Goal: Task Accomplishment & Management: Manage account settings

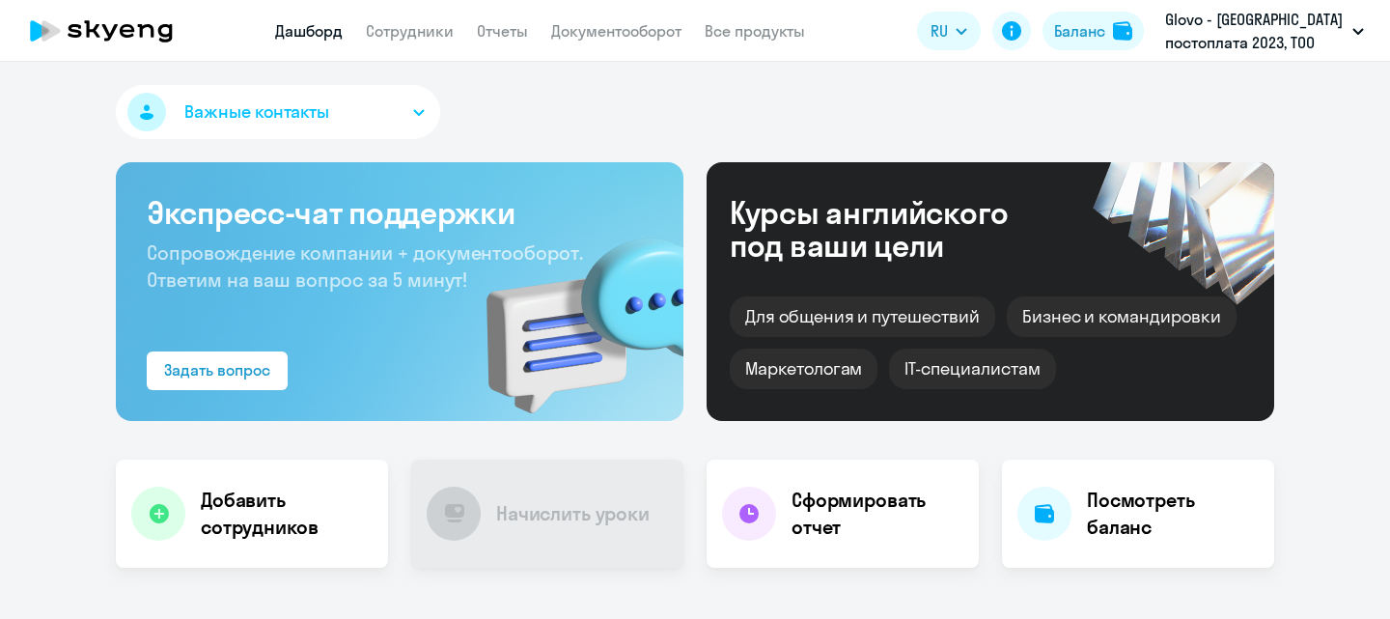
select select "30"
click at [628, 45] on app-header "Дашборд Сотрудники Отчеты Документооборот Все продукты Дашборд Сотрудники Отчет…" at bounding box center [695, 31] width 1390 height 62
click at [627, 32] on link "Документооборот" at bounding box center [616, 30] width 130 height 19
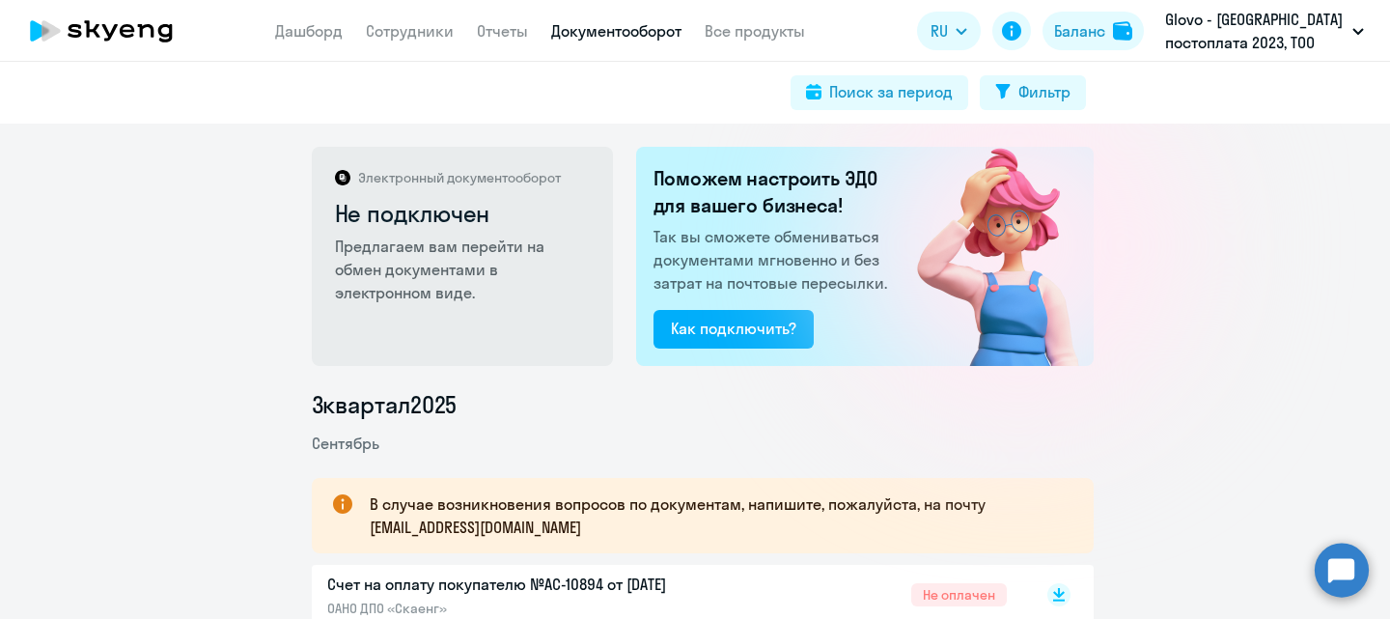
click at [284, 44] on app-header "Дашборд Сотрудники Отчеты Документооборот Все продукты Дашборд Сотрудники Отчет…" at bounding box center [695, 31] width 1390 height 62
click at [286, 37] on link "Дашборд" at bounding box center [309, 30] width 68 height 19
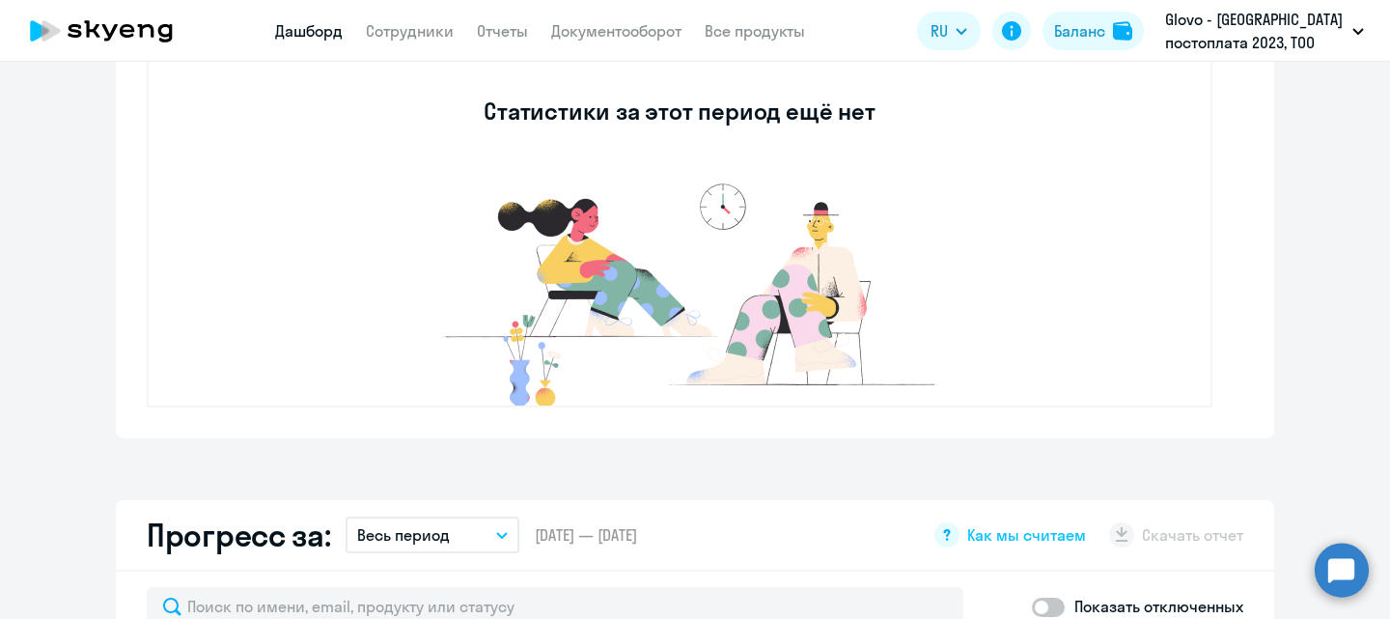
scroll to position [483, 0]
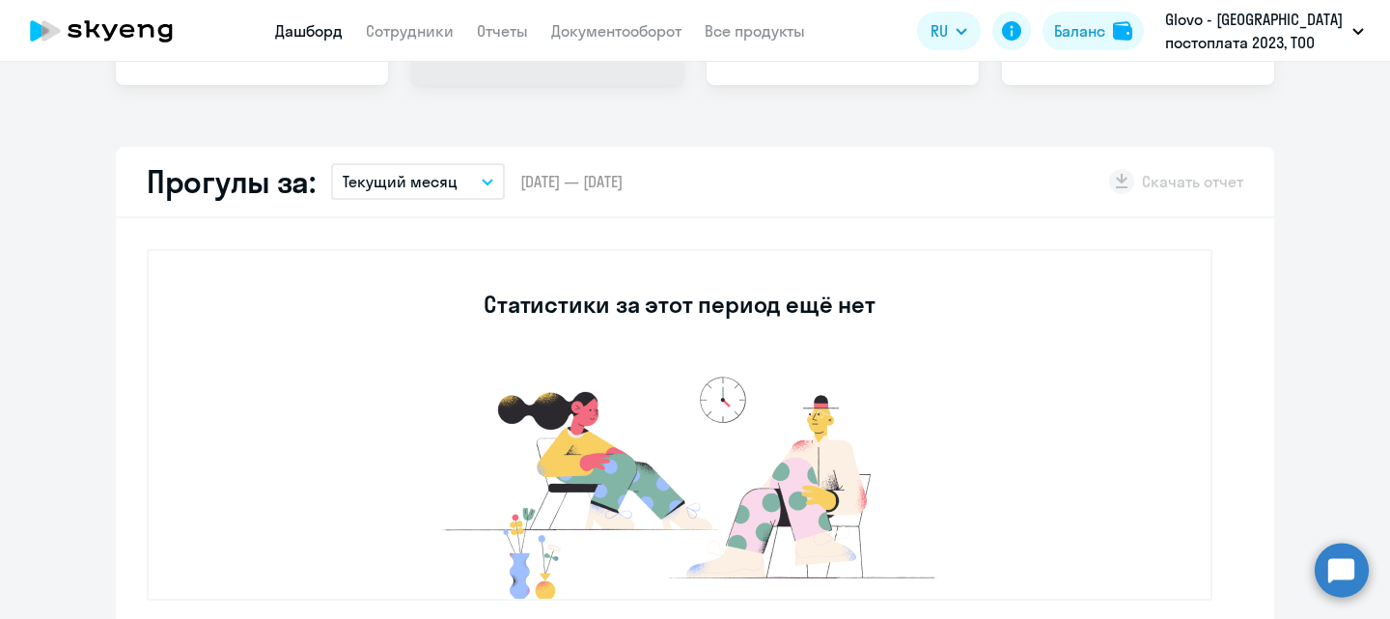
select select "30"
click at [405, 179] on p "Текущий месяц" at bounding box center [400, 181] width 115 height 23
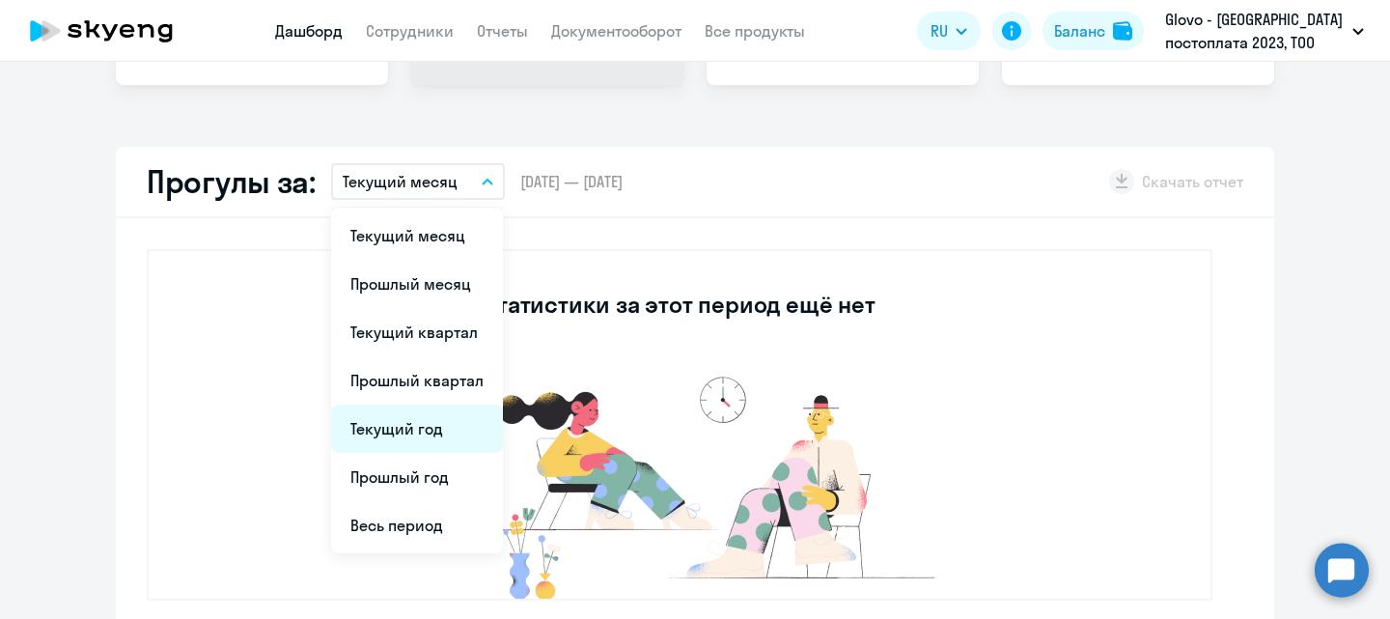
click at [432, 427] on li "Текущий год" at bounding box center [417, 428] width 172 height 48
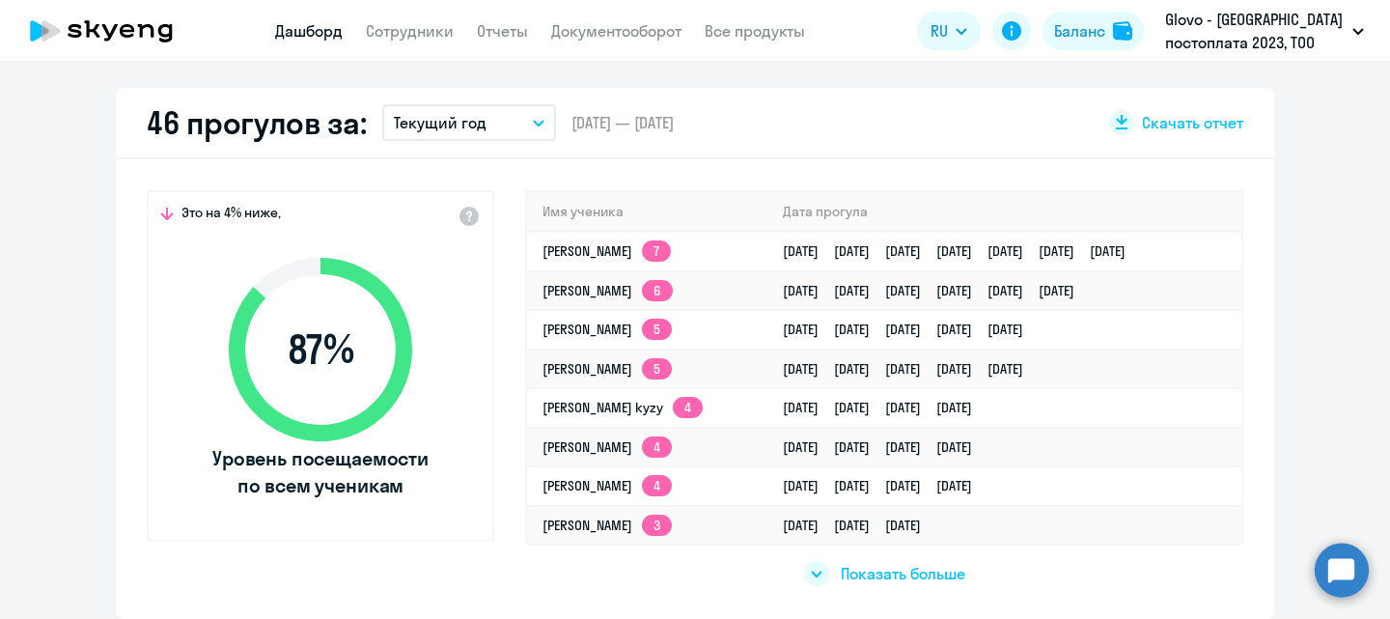
scroll to position [579, 0]
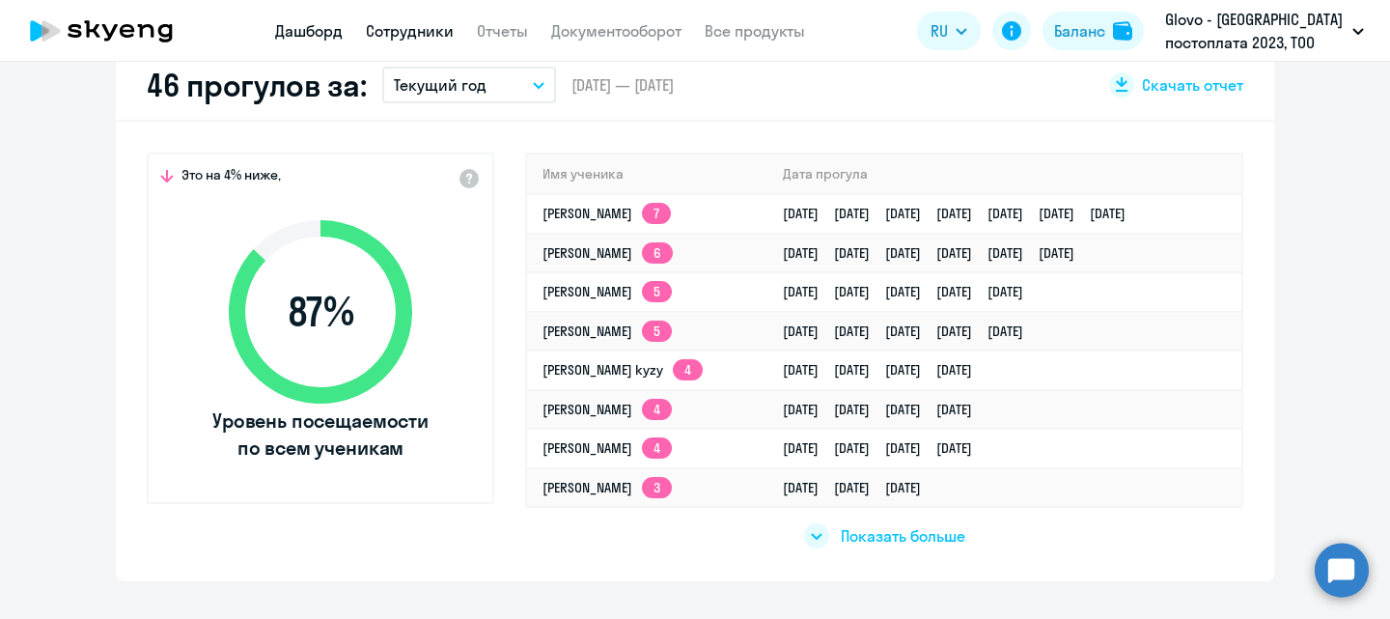
click at [425, 32] on link "Сотрудники" at bounding box center [410, 30] width 88 height 19
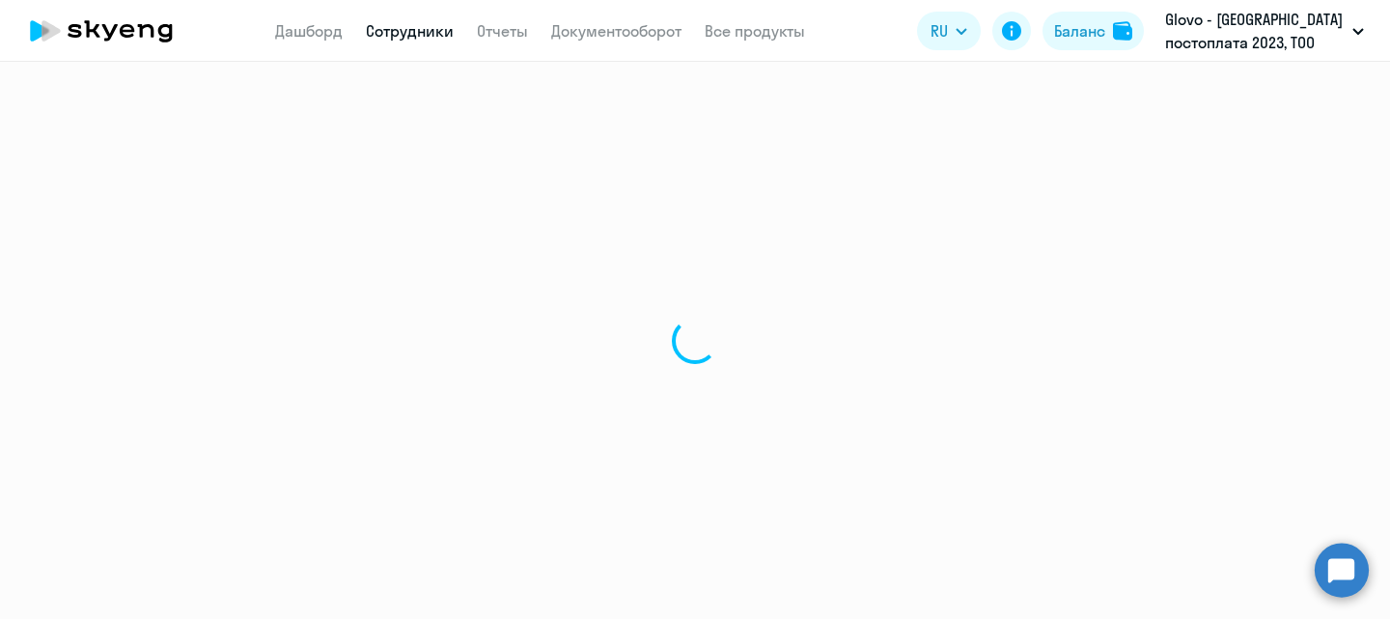
select select "30"
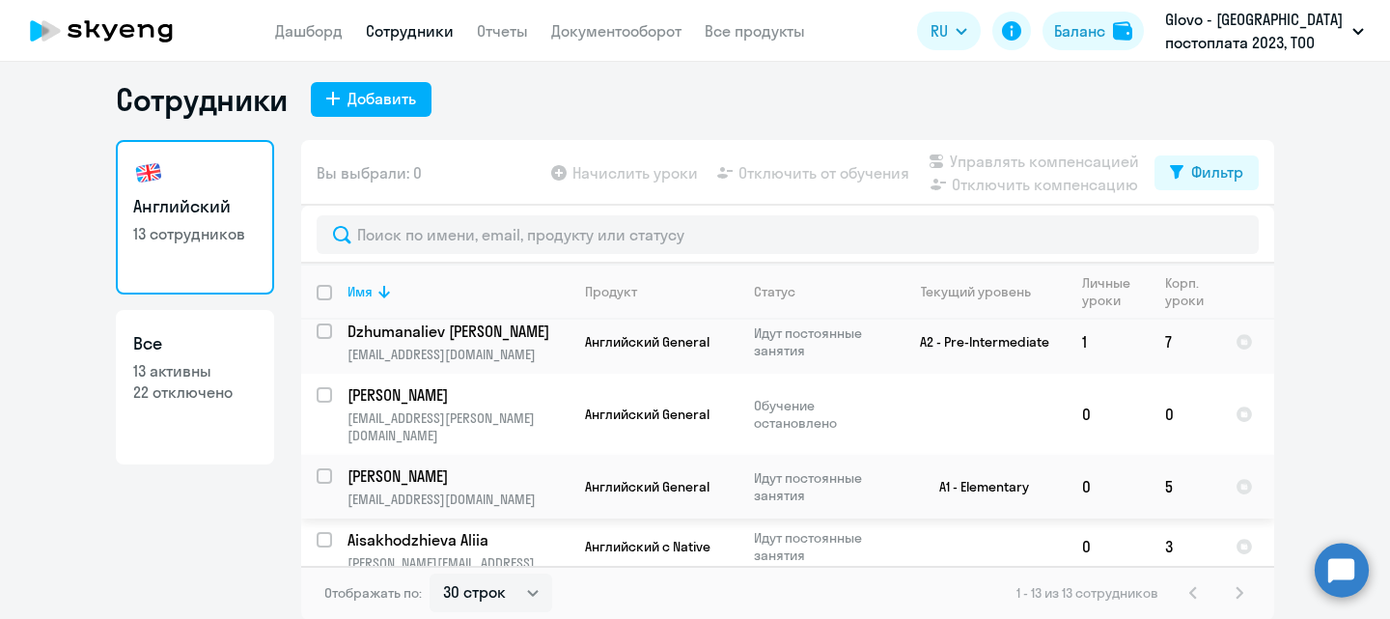
scroll to position [12, 0]
click at [1226, 590] on div "1 - 13 из 13 сотрудников" at bounding box center [1134, 591] width 235 height 23
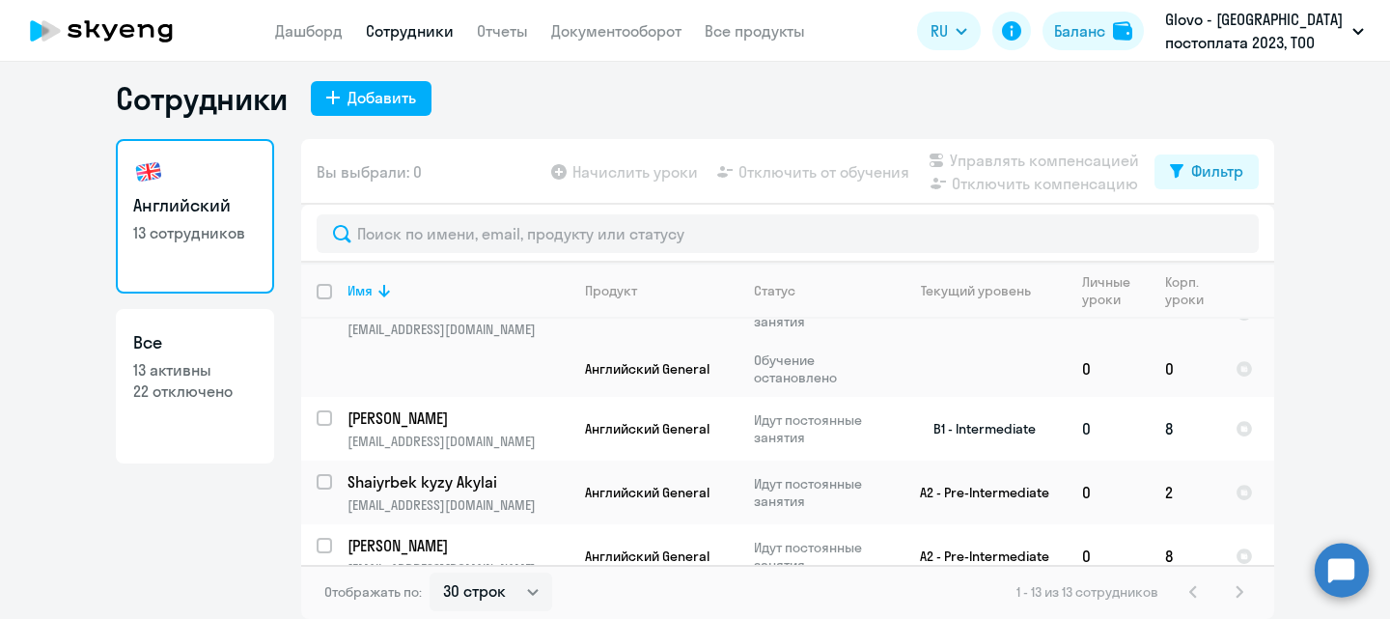
scroll to position [0, 0]
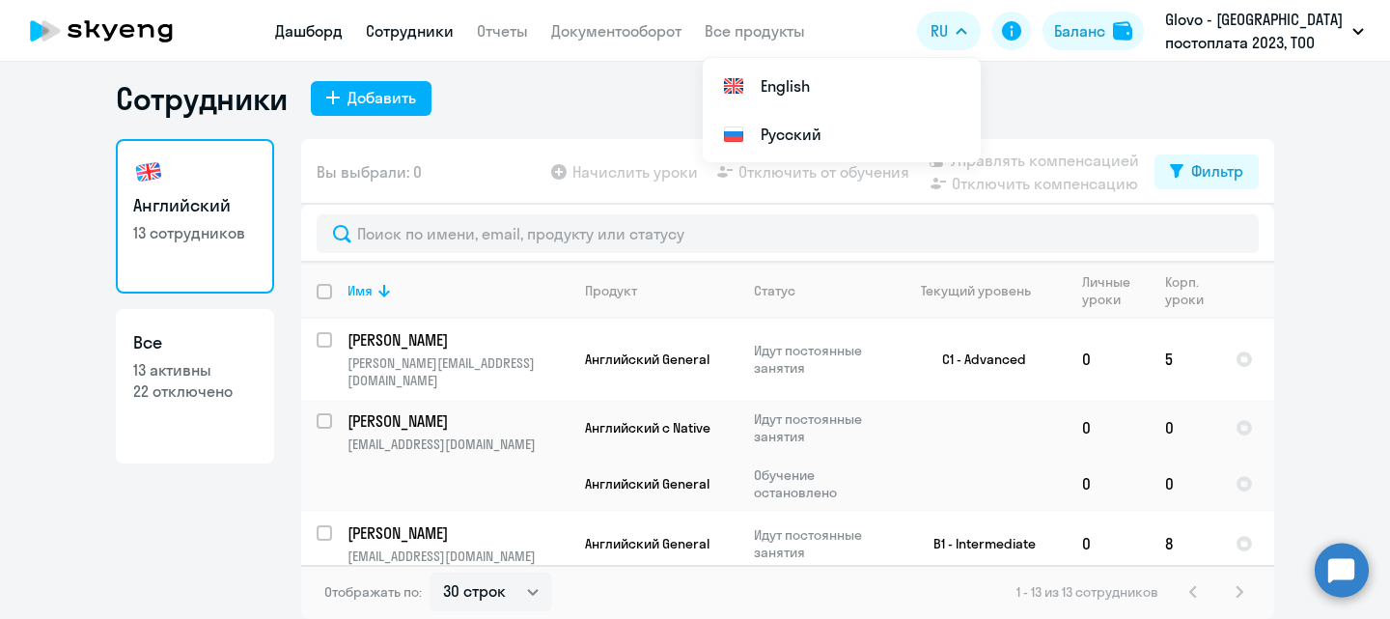
click at [301, 39] on link "Дашборд" at bounding box center [309, 30] width 68 height 19
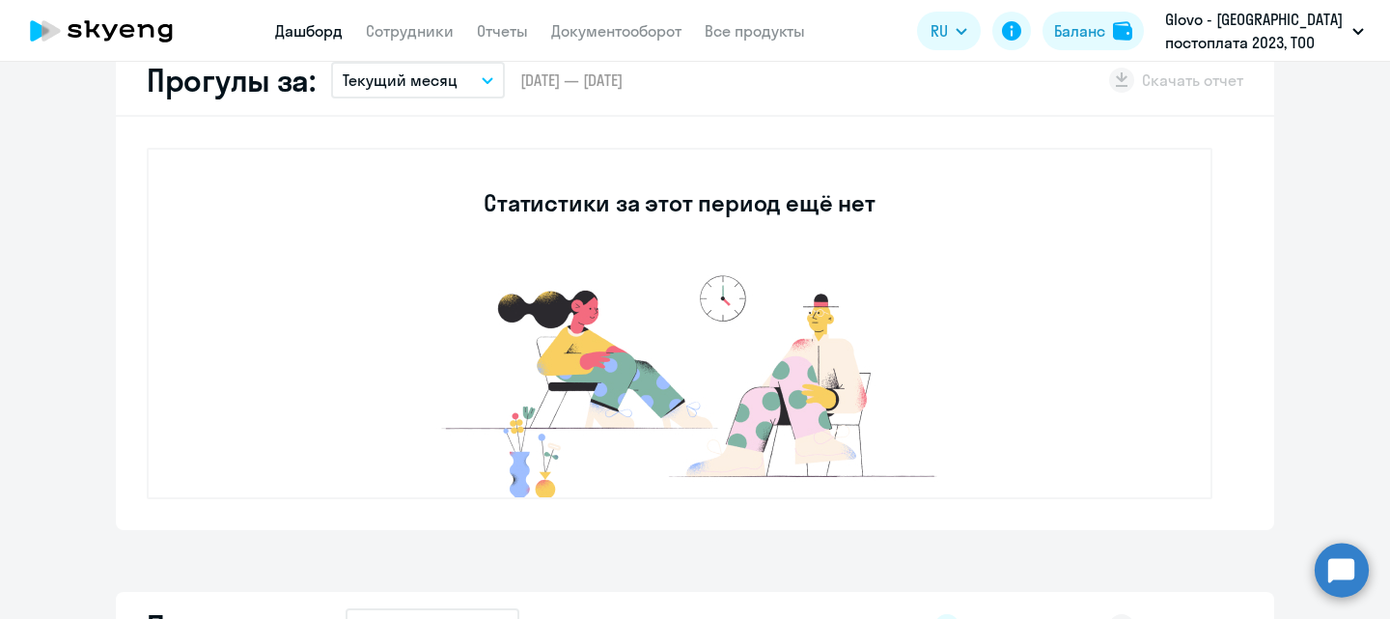
scroll to position [398, 0]
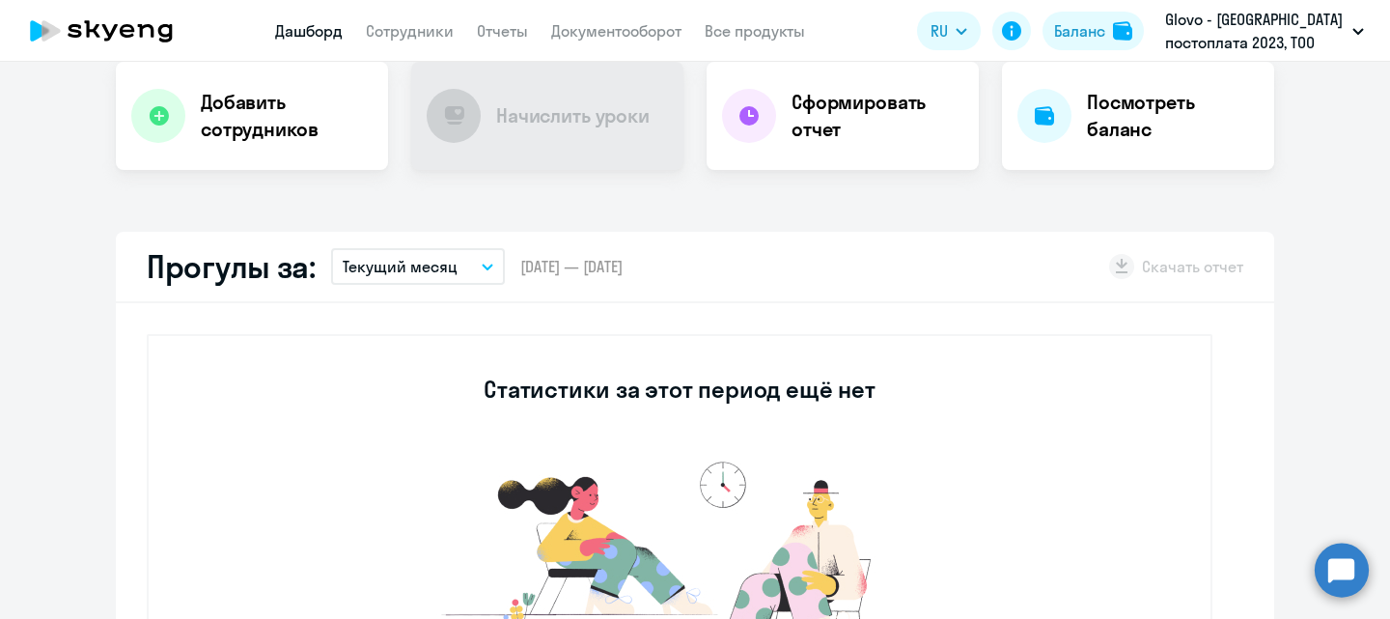
select select "30"
click at [422, 287] on div "Прогулы за: Текущий месяц – [DATE] — [DATE] Скачать отчет" at bounding box center [695, 267] width 1158 height 71
click at [420, 278] on button "Текущий месяц" at bounding box center [418, 266] width 174 height 37
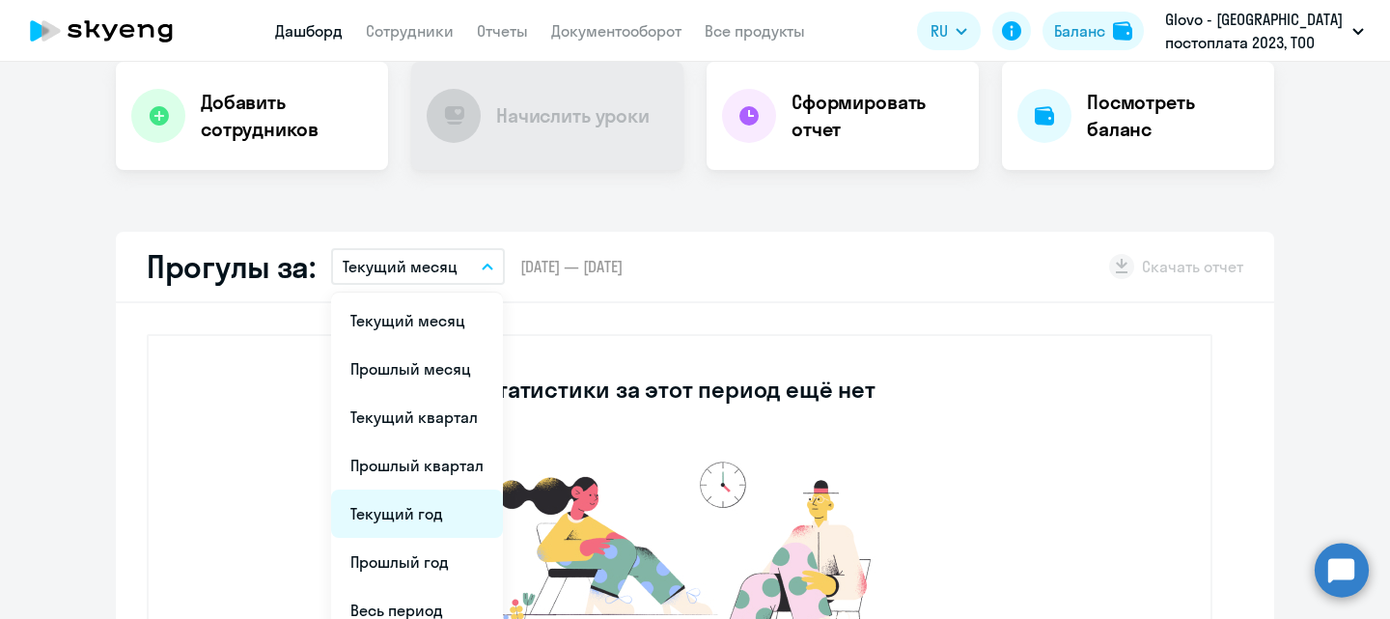
click at [412, 515] on li "Текущий год" at bounding box center [417, 513] width 172 height 48
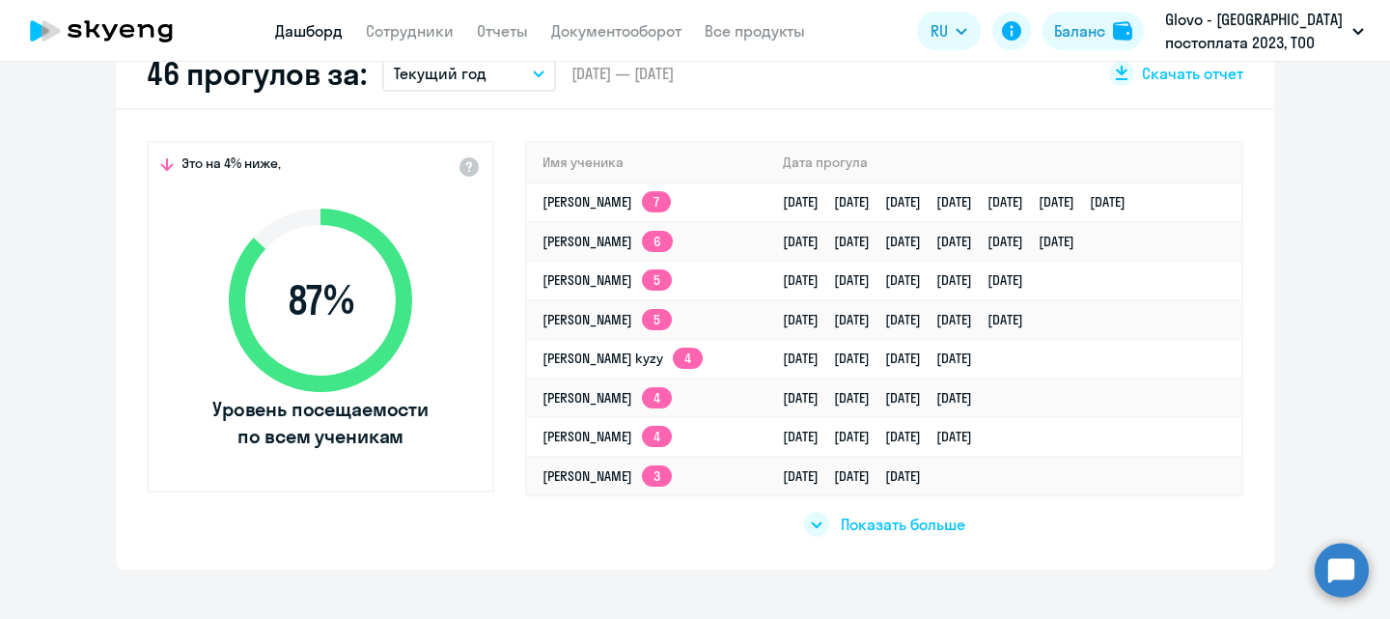
scroll to position [494, 0]
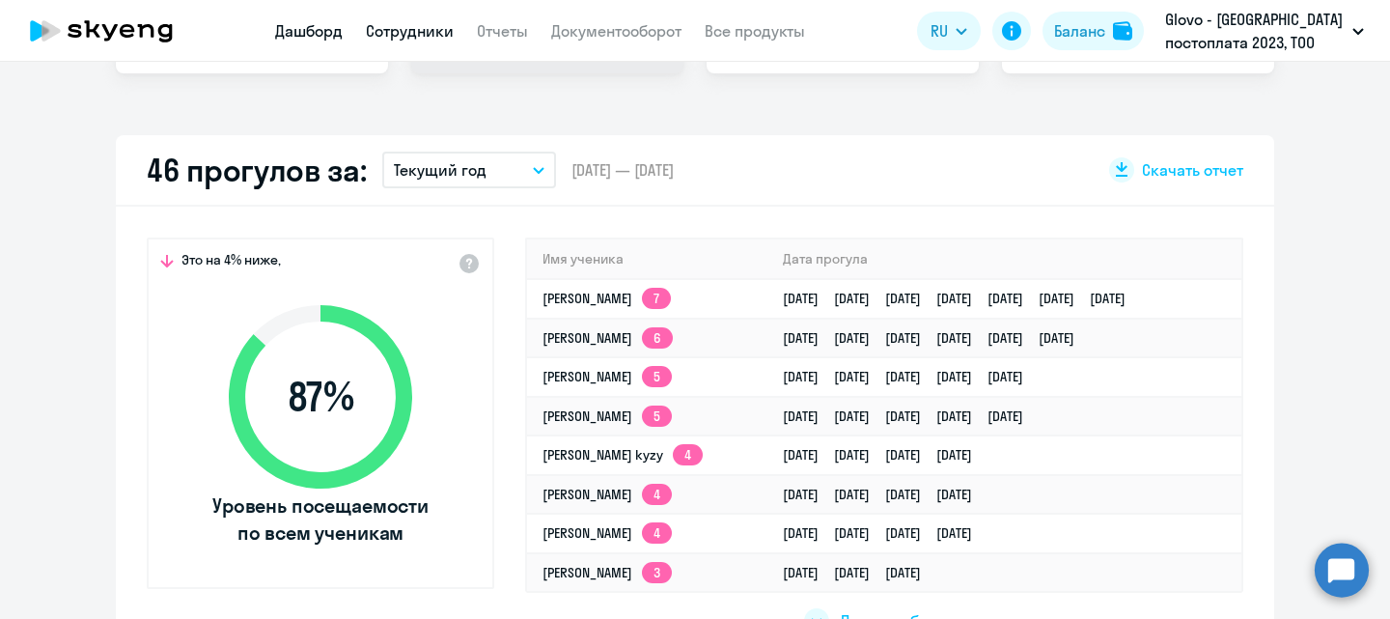
click at [416, 34] on link "Сотрудники" at bounding box center [410, 30] width 88 height 19
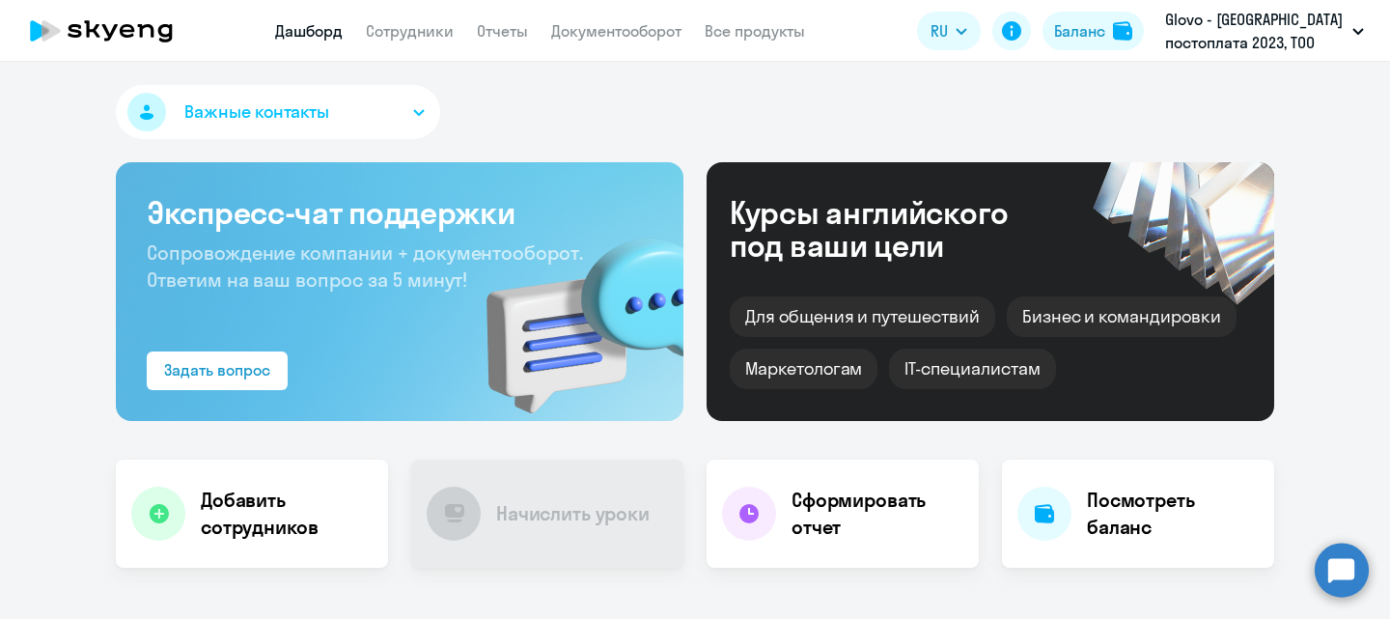
select select "30"
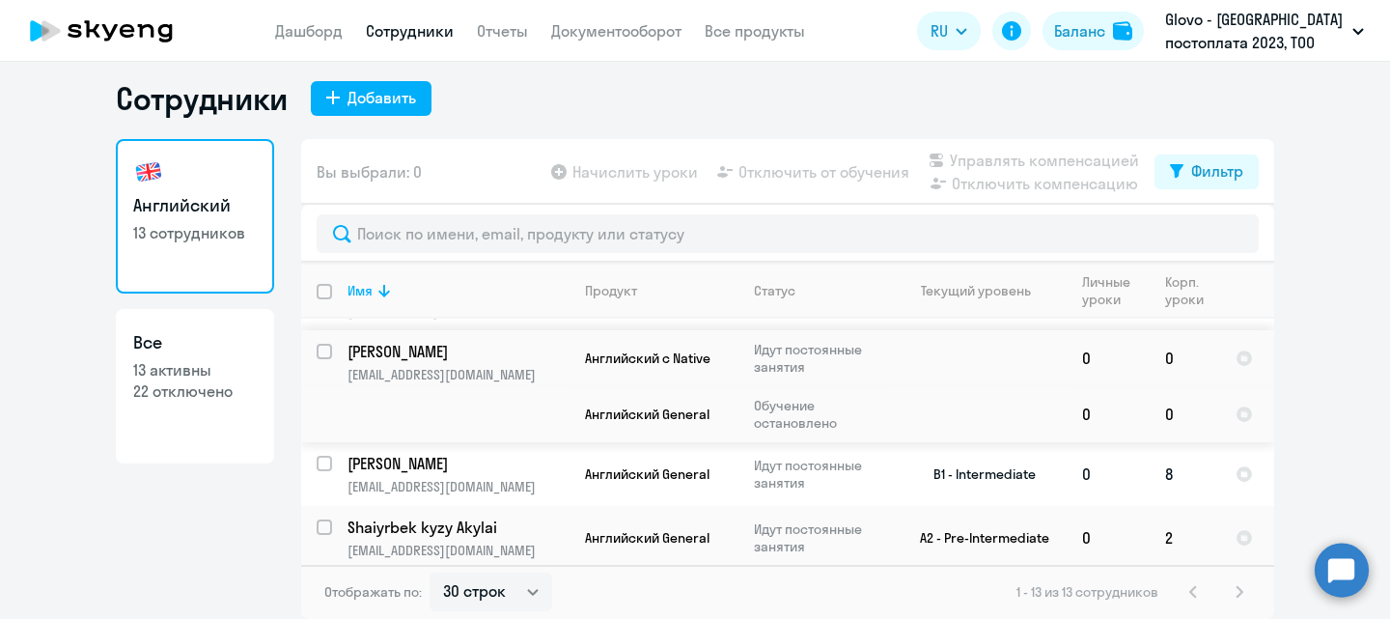
scroll to position [97, 0]
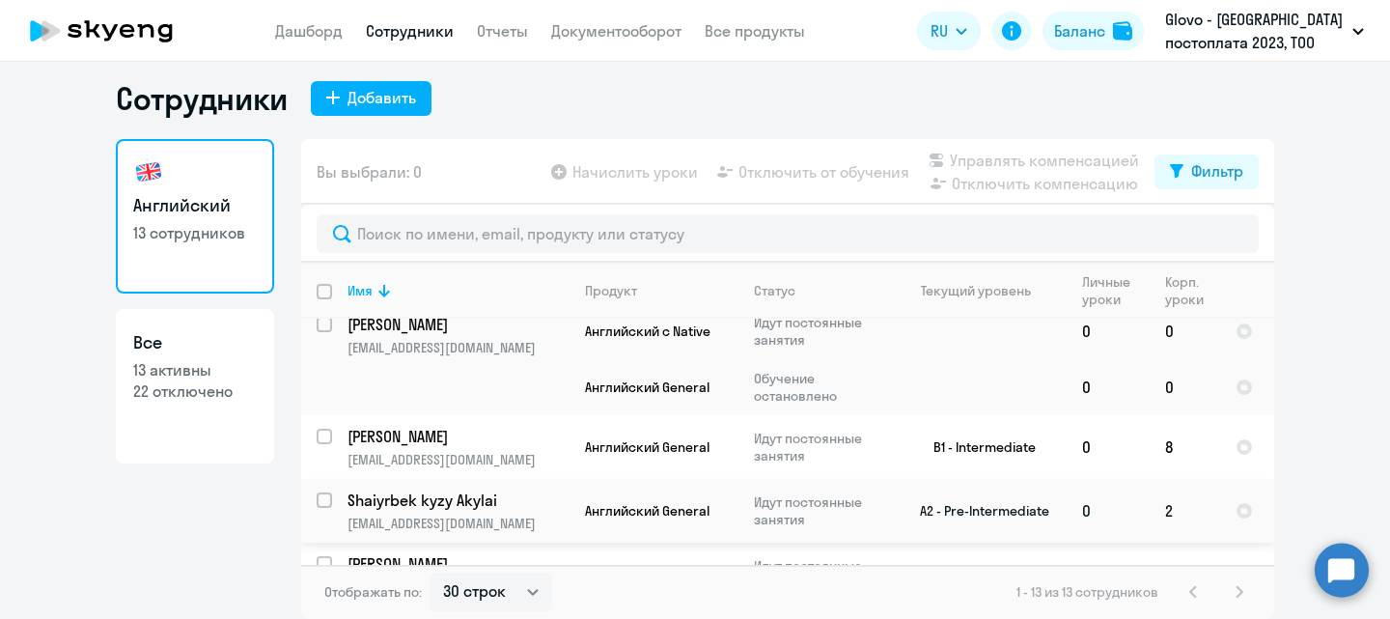
click at [317, 492] on input "select row 23796682" at bounding box center [336, 511] width 39 height 39
checkbox input "true"
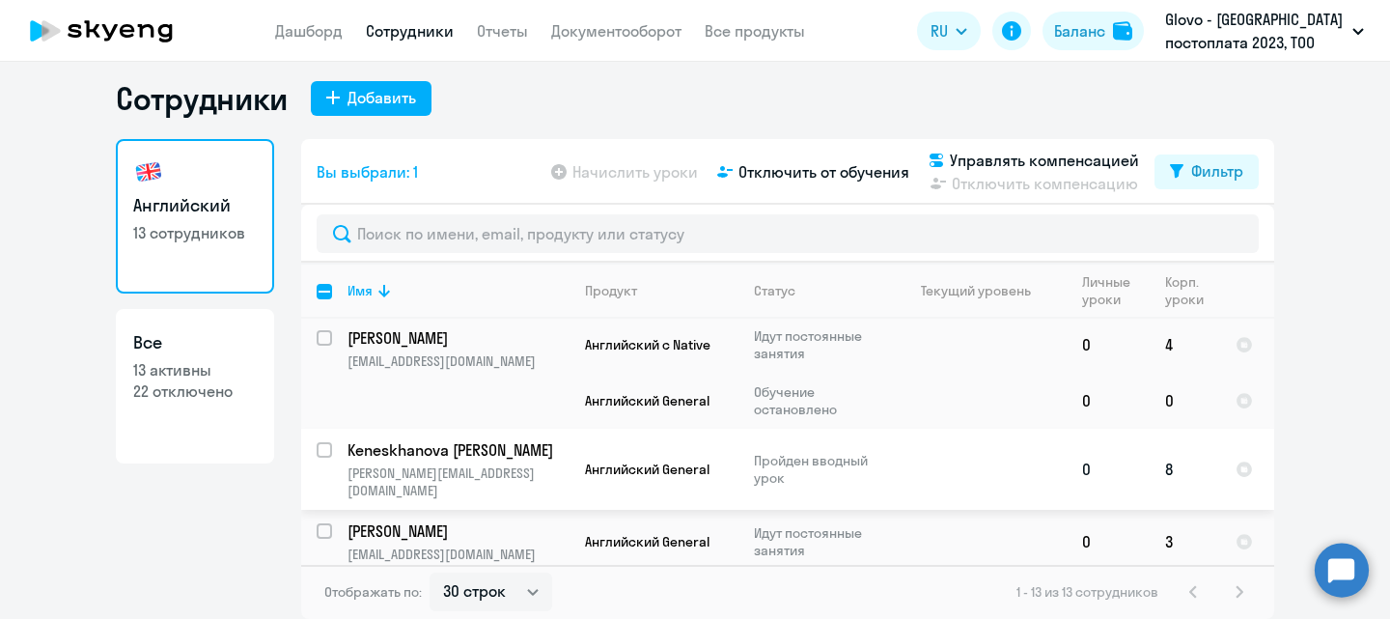
scroll to position [193, 0]
